Goal: Task Accomplishment & Management: Manage account settings

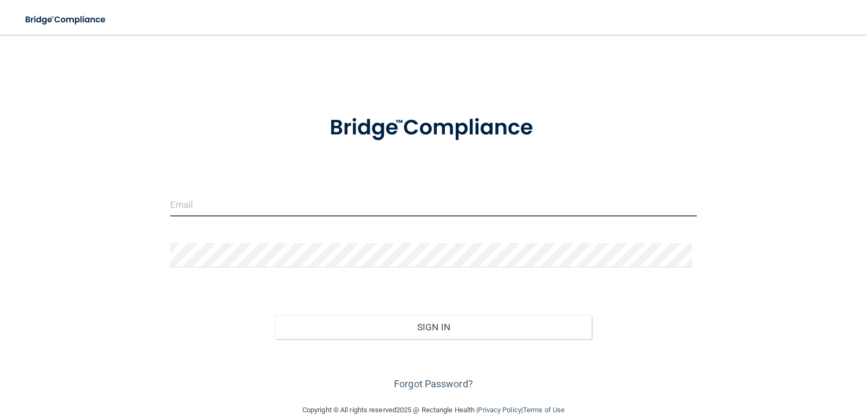
type input "[PERSON_NAME][EMAIL_ADDRESS][DOMAIN_NAME]"
click at [460, 310] on div "Sign In" at bounding box center [434, 316] width 544 height 46
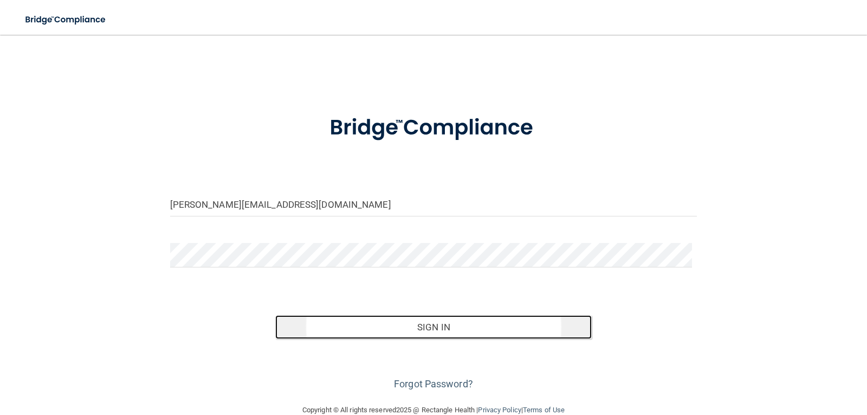
click at [462, 326] on button "Sign In" at bounding box center [433, 327] width 317 height 24
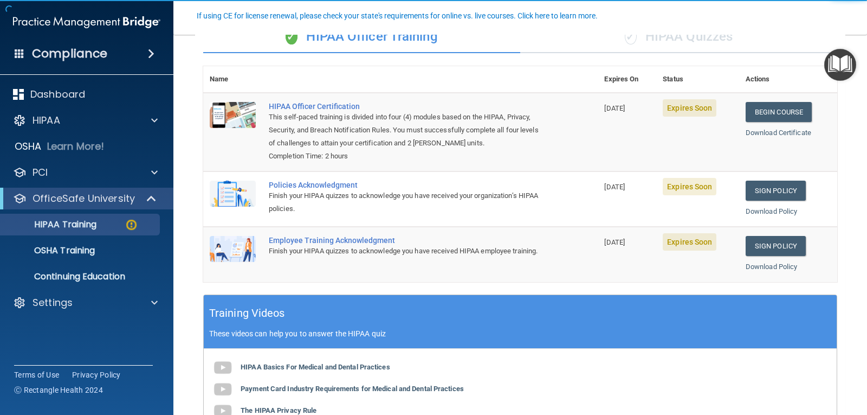
scroll to position [44, 0]
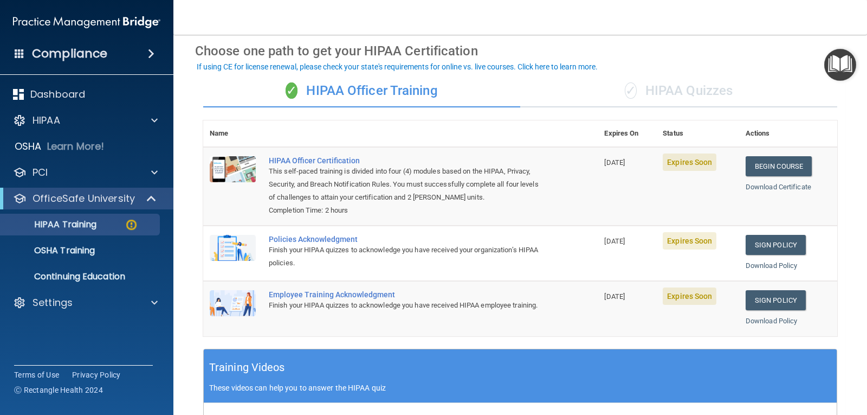
click at [690, 158] on span "Expires Soon" at bounding box center [690, 161] width 54 height 17
click at [774, 253] on link "Sign Policy" at bounding box center [776, 245] width 60 height 20
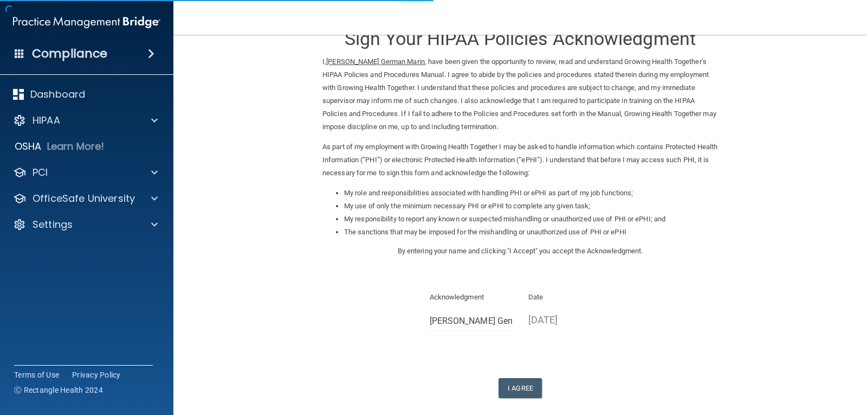
scroll to position [54, 0]
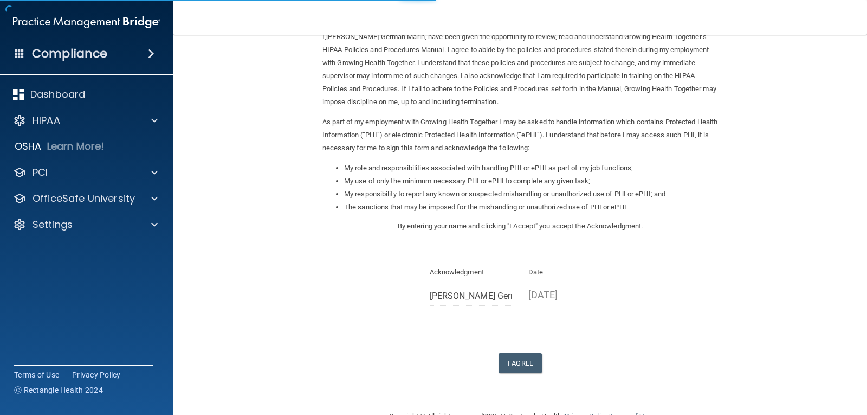
click at [541, 373] on form "Sign Your HIPAA Policies Acknowledgment I, Berenice German Marin , have been gi…" at bounding box center [520, 195] width 650 height 408
click at [532, 368] on button "I Agree" at bounding box center [520, 363] width 43 height 20
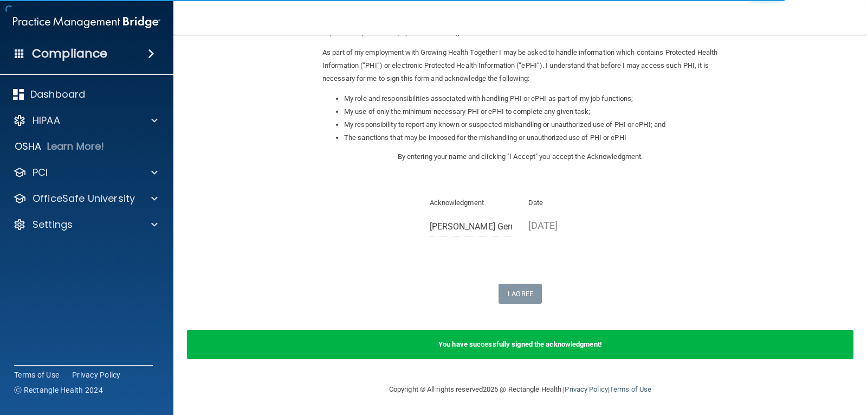
scroll to position [124, 0]
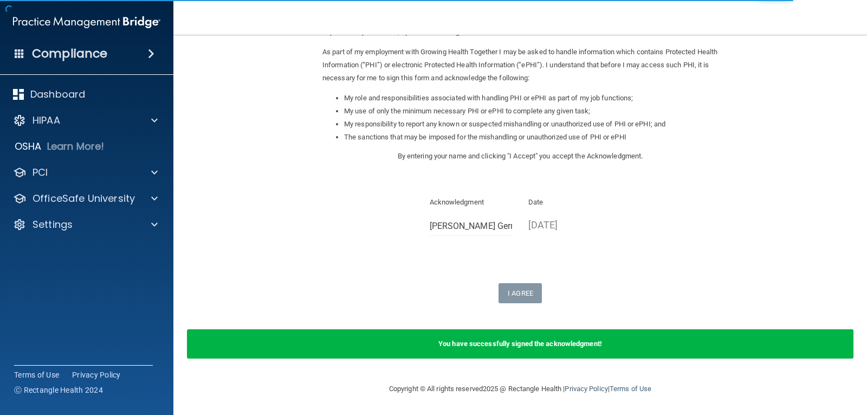
drag, startPoint x: 603, startPoint y: 347, endPoint x: 594, endPoint y: 347, distance: 8.7
click at [603, 348] on div "You have successfully signed the acknowledgment!" at bounding box center [520, 343] width 667 height 29
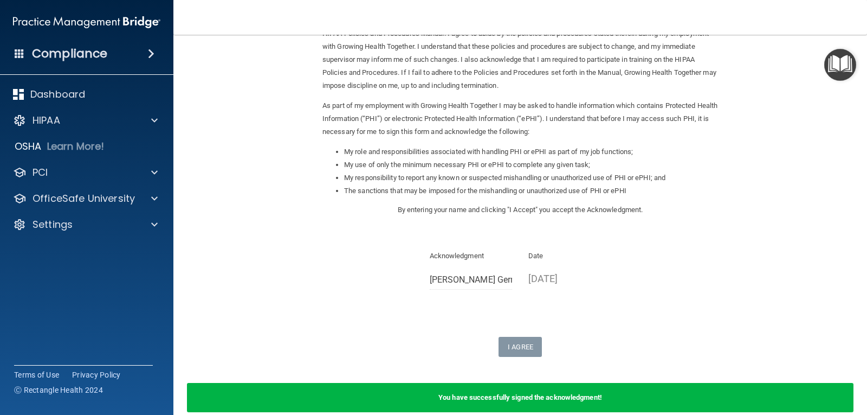
scroll to position [0, 0]
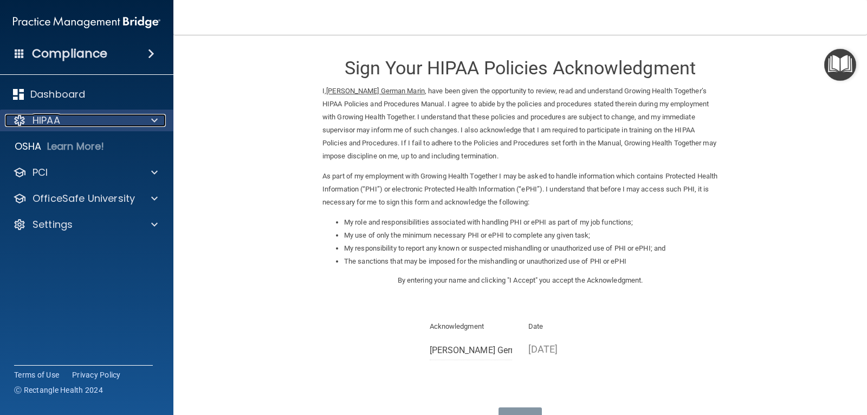
drag, startPoint x: 75, startPoint y: 126, endPoint x: 79, endPoint y: 122, distance: 5.8
click at [75, 126] on div "HIPAA" at bounding box center [72, 120] width 134 height 13
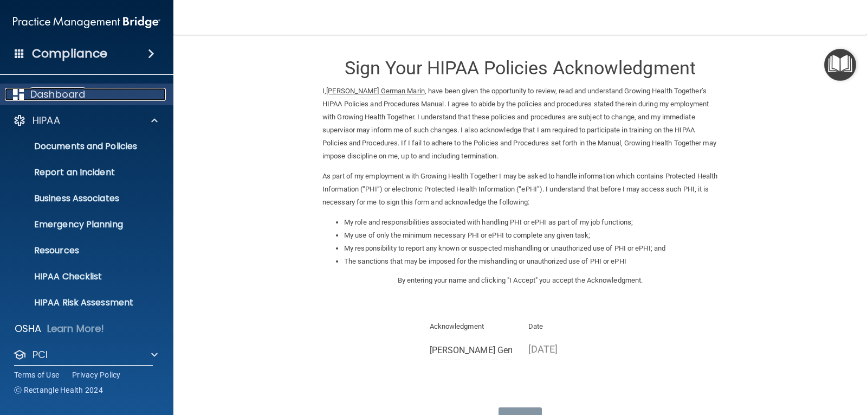
click at [81, 100] on p "Dashboard" at bounding box center [57, 94] width 55 height 13
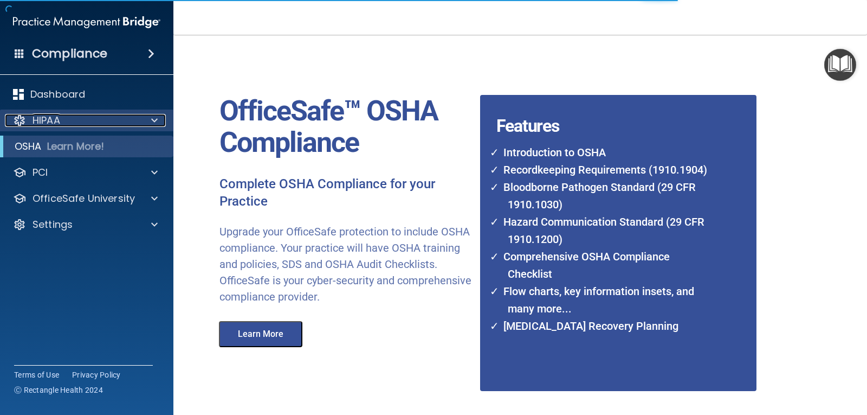
click at [94, 124] on div "HIPAA" at bounding box center [72, 120] width 134 height 13
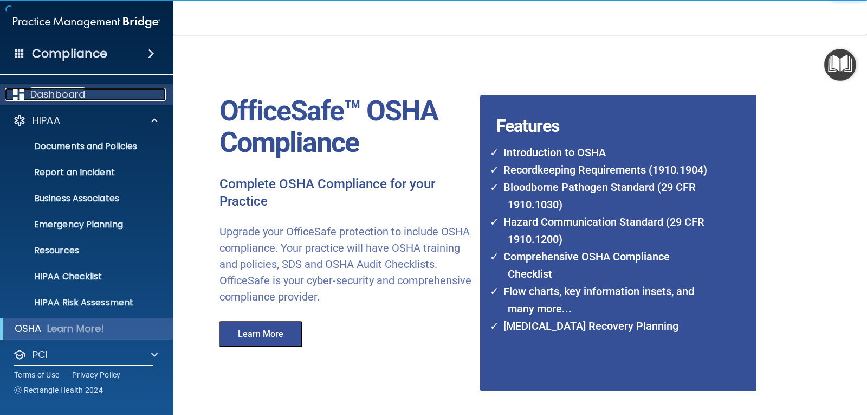
click at [99, 95] on div "Dashboard" at bounding box center [72, 94] width 134 height 13
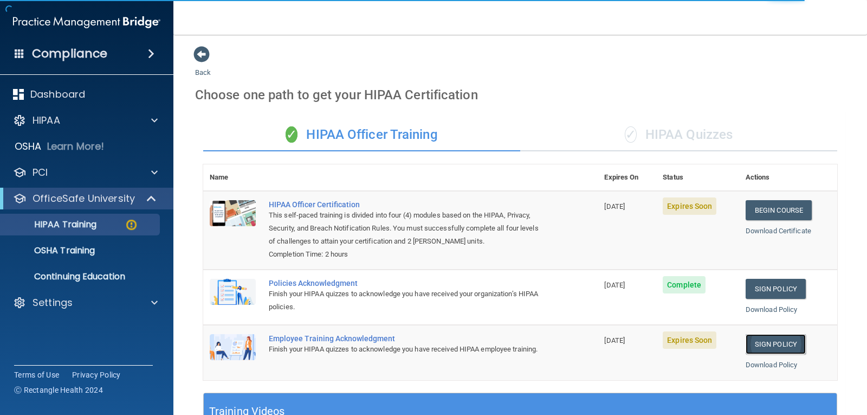
click at [786, 341] on link "Sign Policy" at bounding box center [776, 344] width 60 height 20
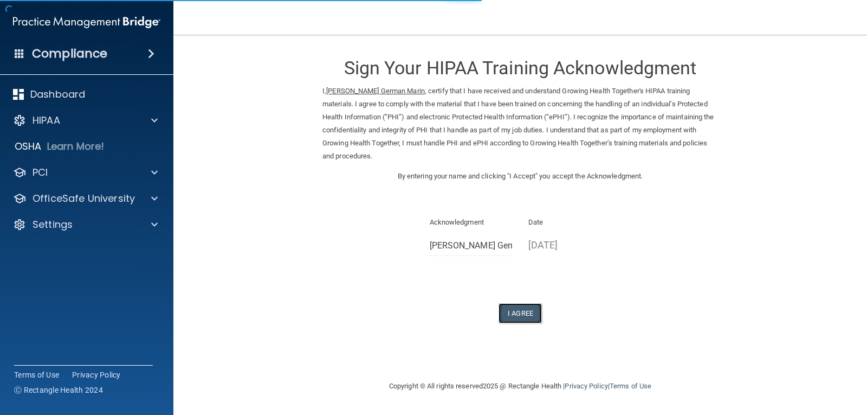
click at [533, 308] on button "I Agree" at bounding box center [520, 313] width 43 height 20
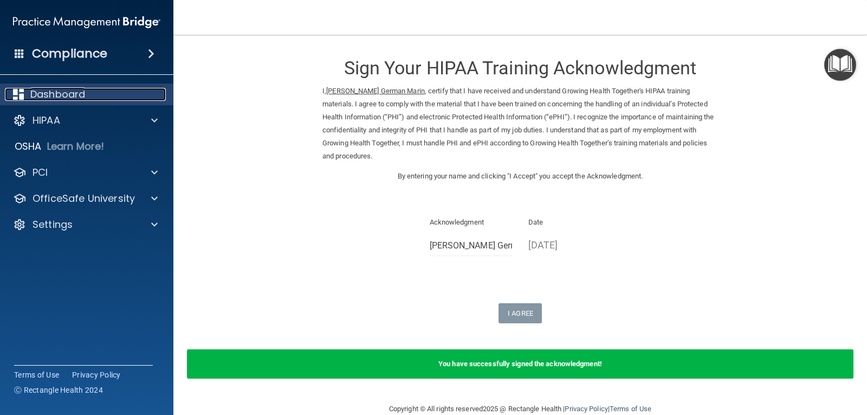
click at [59, 98] on p "Dashboard" at bounding box center [57, 94] width 55 height 13
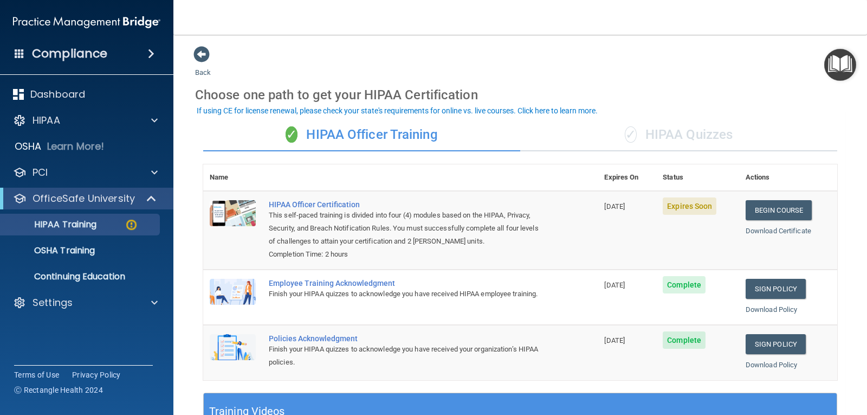
click at [685, 144] on div "✓ HIPAA Quizzes" at bounding box center [678, 135] width 317 height 33
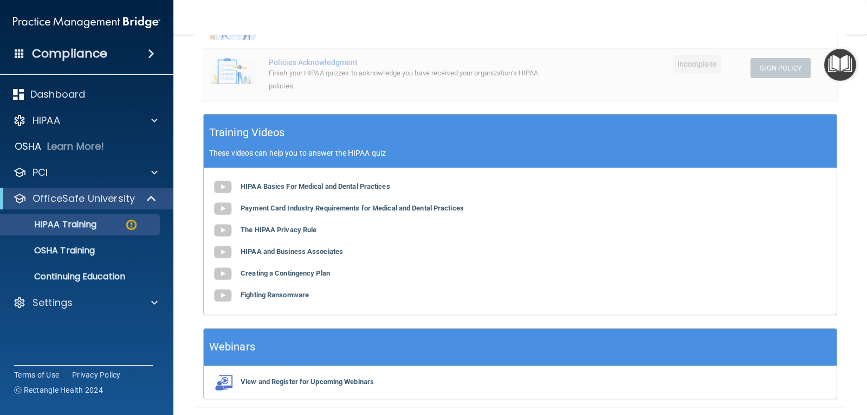
scroll to position [354, 0]
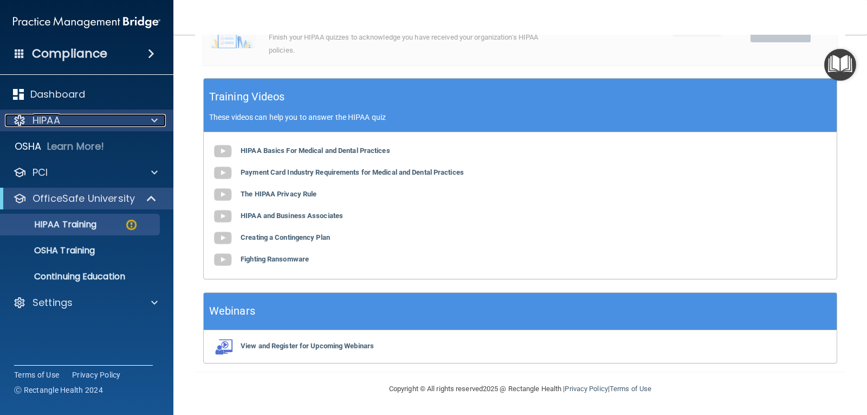
click at [105, 120] on div "HIPAA" at bounding box center [72, 120] width 134 height 13
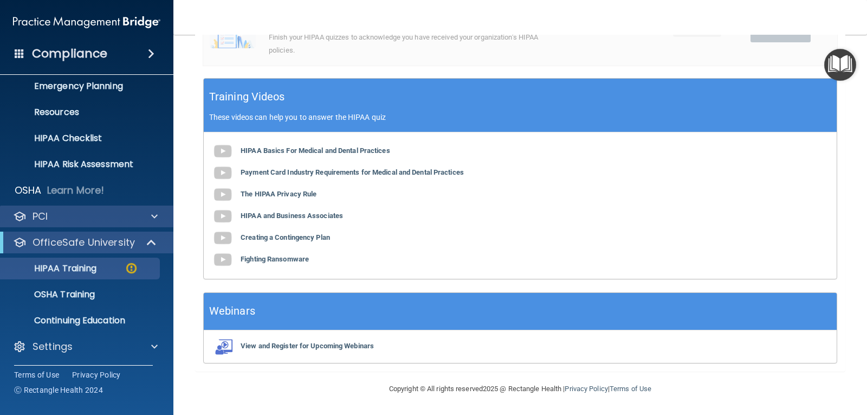
scroll to position [139, 0]
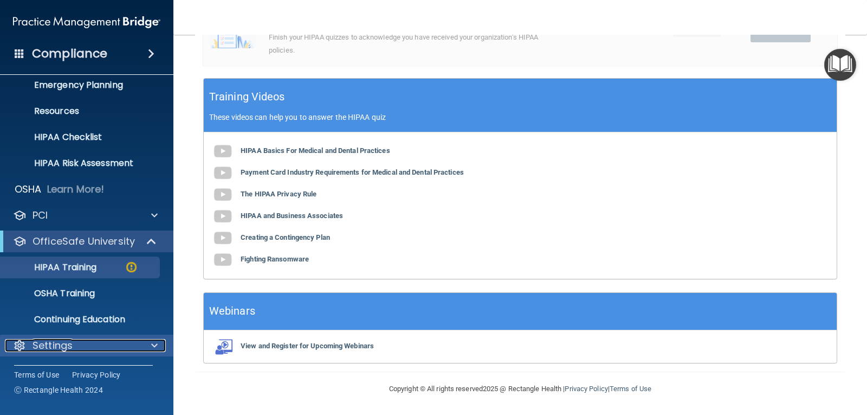
click at [106, 350] on div "Settings" at bounding box center [72, 345] width 134 height 13
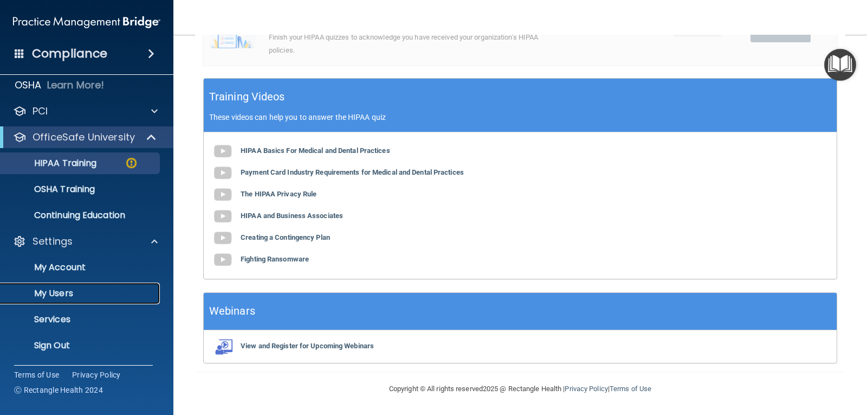
click at [98, 288] on p "My Users" at bounding box center [81, 293] width 148 height 11
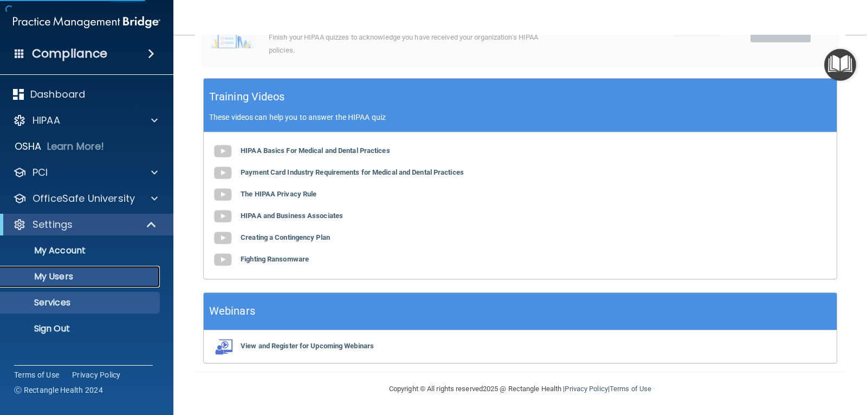
select select "20"
